Goal: Task Accomplishment & Management: Complete application form

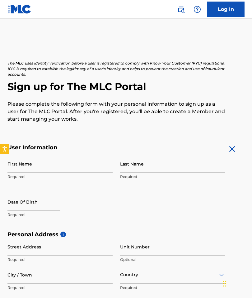
click at [87, 170] on input "First Name" at bounding box center [59, 164] width 105 height 18
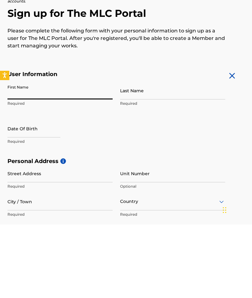
type input "[PERSON_NAME]"
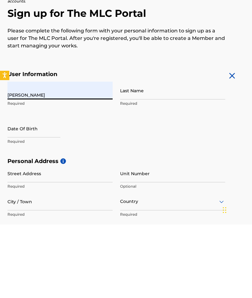
type input "[PERSON_NAME]"
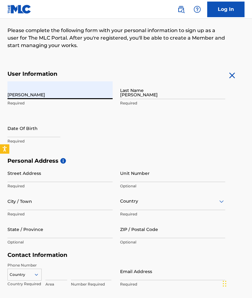
type input "[STREET_ADDRESS]"
type input "400"
type input "[GEOGRAPHIC_DATA]"
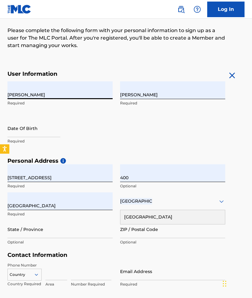
type input "CA"
type input "90064"
type input "1"
type input "360"
type input "3056877"
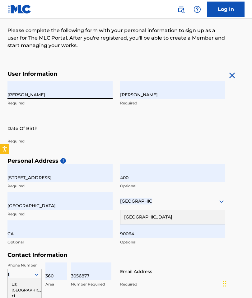
type input "[EMAIL_ADDRESS][DOMAIN_NAME]"
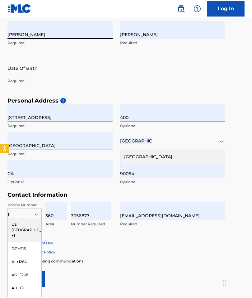
click at [200, 259] on div "Enroll in marketing communications" at bounding box center [125, 261] width 237 height 5
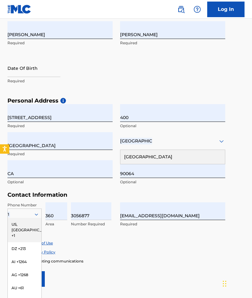
click at [200, 244] on div "Accept Terms of Use" at bounding box center [125, 242] width 237 height 5
click at [27, 219] on div "US, [GEOGRAPHIC_DATA] +1" at bounding box center [25, 230] width 34 height 24
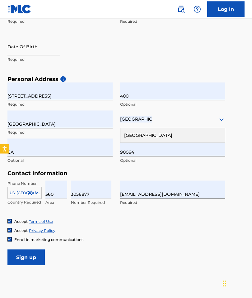
scroll to position [160, 0]
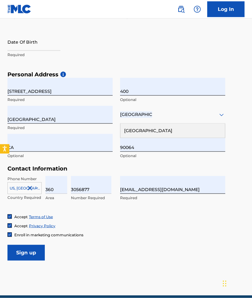
click at [33, 258] on input "Sign up" at bounding box center [25, 253] width 37 height 16
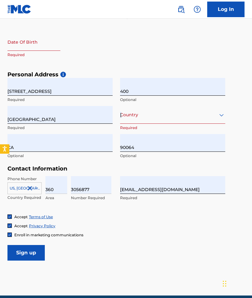
click at [21, 47] on input "text" at bounding box center [33, 42] width 53 height 18
select select "7"
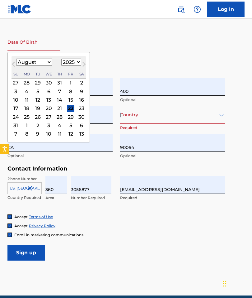
click at [76, 65] on select "1899 1900 1901 1902 1903 1904 1905 1906 1907 1908 1909 1910 1911 1912 1913 1914…" at bounding box center [71, 62] width 20 height 7
click at [73, 61] on select "1899 1900 1901 1902 1903 1904 1905 1906 1907 1908 1909 1910 1911 1912 1913 1914…" at bounding box center [71, 62] width 20 height 7
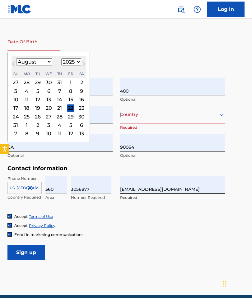
select select "1998"
click at [30, 62] on select "January February March April May June July August September October November De…" at bounding box center [34, 61] width 36 height 7
select select "11"
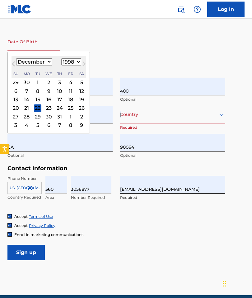
click at [41, 92] on div "8" at bounding box center [37, 90] width 7 height 7
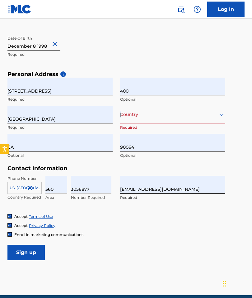
click at [19, 247] on input "Sign up" at bounding box center [25, 252] width 37 height 16
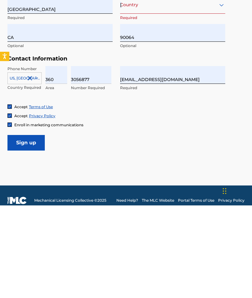
scroll to position [187, 0]
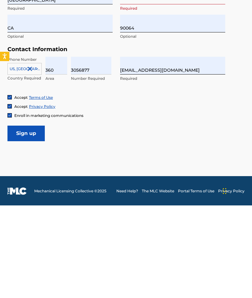
click at [30, 218] on input "Sign up" at bounding box center [25, 226] width 37 height 16
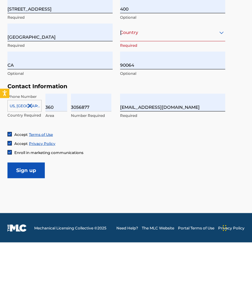
click at [151, 79] on div "Country United States" at bounding box center [172, 88] width 105 height 18
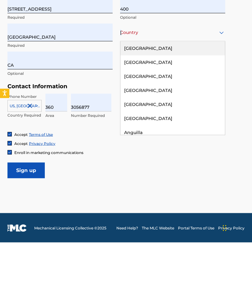
click at [151, 97] on div "United States" at bounding box center [173, 104] width 105 height 14
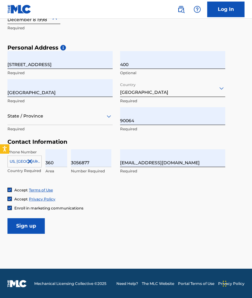
click at [28, 224] on input "Sign up" at bounding box center [25, 226] width 37 height 16
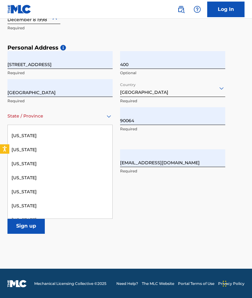
scroll to position [63, 0]
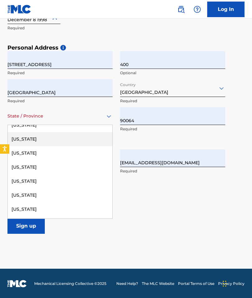
click at [45, 144] on div "California" at bounding box center [60, 139] width 105 height 14
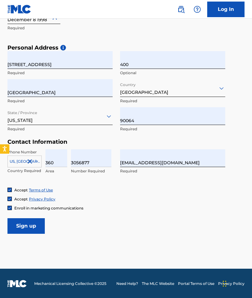
click at [34, 229] on input "Sign up" at bounding box center [25, 226] width 37 height 16
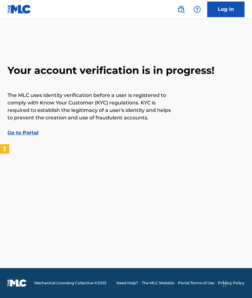
scroll to position [26, 0]
click at [26, 130] on link "Go to Portal" at bounding box center [22, 133] width 31 height 6
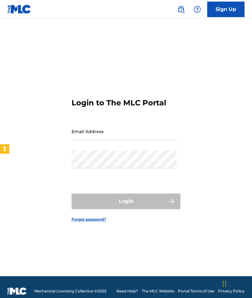
click at [132, 140] on input "Email Address" at bounding box center [124, 131] width 105 height 18
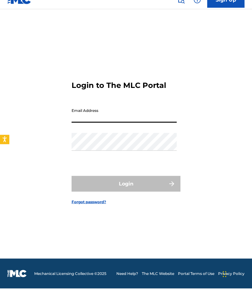
scroll to position [34, 0]
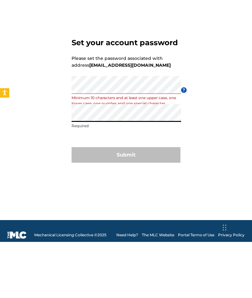
click at [224, 144] on div "Set your account password Please set the password associated with address [PERS…" at bounding box center [126, 155] width 252 height 242
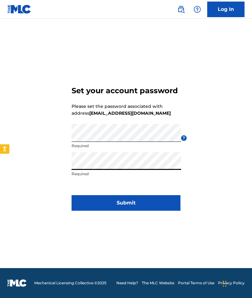
click at [236, 144] on div "Set your account password Please set the password associated with address [PERS…" at bounding box center [126, 147] width 252 height 242
click at [164, 195] on button "Submit" at bounding box center [126, 203] width 109 height 16
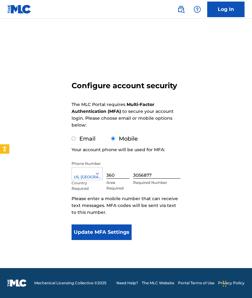
click at [116, 224] on button "Update MFA Settings" at bounding box center [102, 232] width 60 height 16
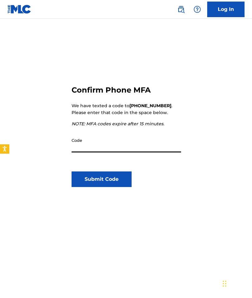
click at [157, 146] on input "Code" at bounding box center [127, 144] width 110 height 18
type input "219919"
click at [227, 155] on div "Confirm Phone MFA We have texted a code to [PHONE_NUMBER] . Please enter that c…" at bounding box center [126, 158] width 252 height 298
click at [112, 186] on button "Submit Code" at bounding box center [102, 179] width 60 height 16
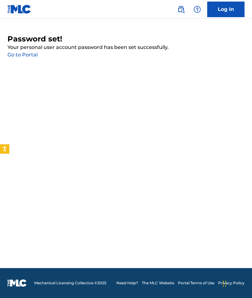
scroll to position [0, 0]
click at [22, 53] on link "Go to Portal" at bounding box center [22, 55] width 30 height 6
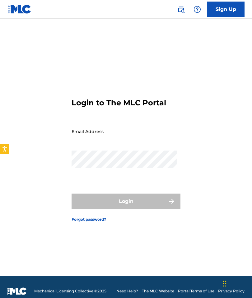
click at [114, 150] on div "Email Address" at bounding box center [124, 136] width 105 height 28
click at [141, 140] on input "Email Address" at bounding box center [124, 131] width 105 height 18
type input "[EMAIL_ADDRESS][DOMAIN_NAME]"
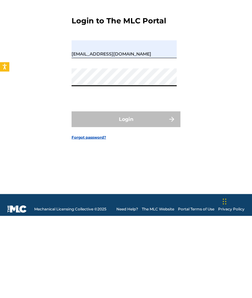
scroll to position [34, 0]
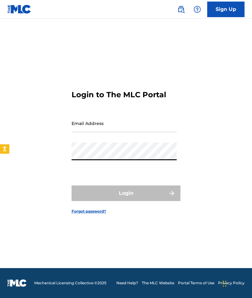
click at [118, 115] on input "Email Address" at bounding box center [124, 123] width 105 height 18
type input "[EMAIL_ADDRESS][DOMAIN_NAME]"
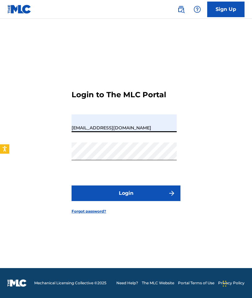
click at [153, 185] on button "Login" at bounding box center [126, 193] width 109 height 16
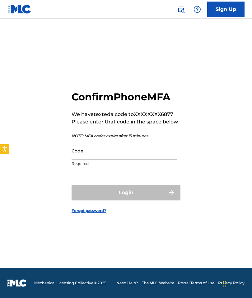
click at [166, 142] on input "Code" at bounding box center [124, 151] width 105 height 18
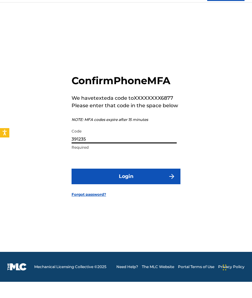
type input "391235"
click at [154, 185] on button "Login" at bounding box center [126, 193] width 109 height 16
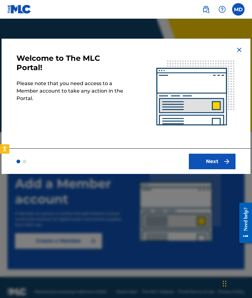
click at [220, 161] on button "Next" at bounding box center [212, 162] width 47 height 16
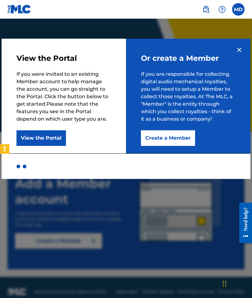
click at [241, 51] on img at bounding box center [239, 49] width 7 height 7
